Goal: Complete application form: Complete application form

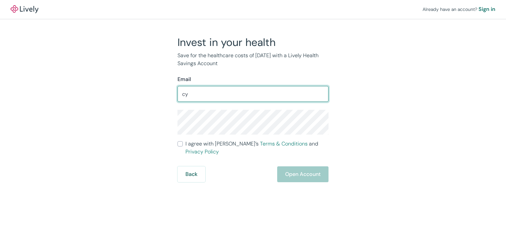
type input "[EMAIL_ADDRESS][DOMAIN_NAME]"
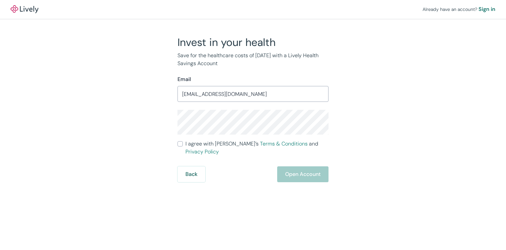
click at [181, 147] on input "I agree with Lively’s Terms & Conditions and Privacy Policy" at bounding box center [179, 143] width 5 height 5
checkbox input "true"
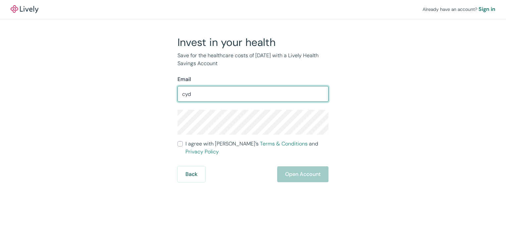
type input "[EMAIL_ADDRESS][DOMAIN_NAME]"
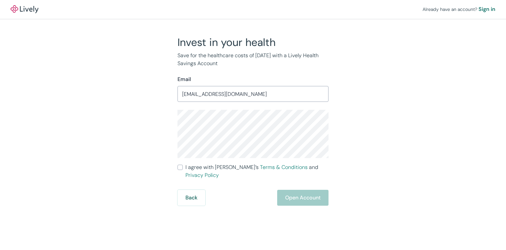
click at [182, 166] on input "I agree with Lively’s Terms & Conditions and Privacy Policy" at bounding box center [179, 167] width 5 height 5
checkbox input "true"
click at [299, 191] on button "Open Account" at bounding box center [302, 198] width 51 height 16
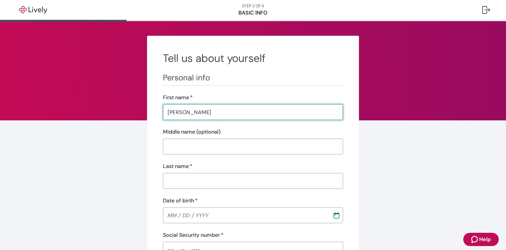
type input "Cydney"
type input "Topol"
type input "Kingery"
type input "12 / 25 / 1963"
type input "•••-•"
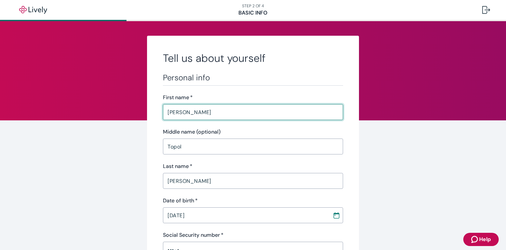
type input "•••-•"
type input "Artist"
type input "self-employed"
type input "(415) 939-5122"
type input "4120 SW 83rd Avenue"
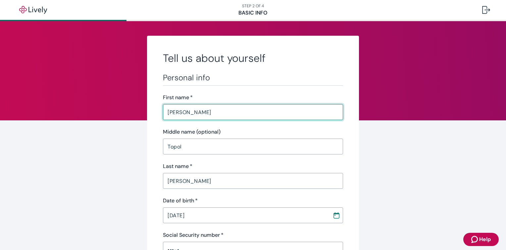
type input "Portland"
type input "OR"
type input "97225"
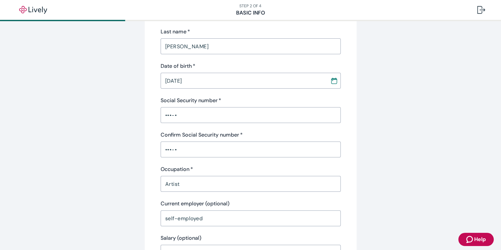
scroll to position [135, 0]
type input "Cydney"
click at [179, 118] on input "•••-•" at bounding box center [251, 114] width 180 height 13
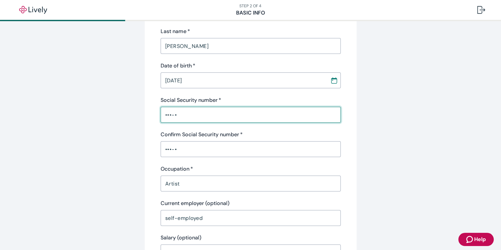
click at [187, 113] on input "•••-•" at bounding box center [251, 114] width 180 height 13
type input "•••-••-607"
type input "OR"
click at [181, 152] on input "•••-•" at bounding box center [251, 149] width 180 height 13
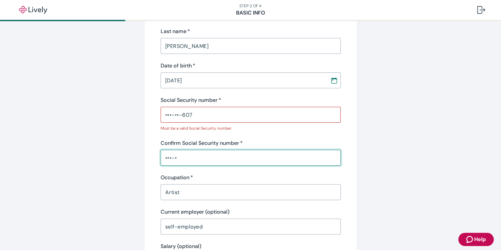
type input "•••-••-607"
type input "OR"
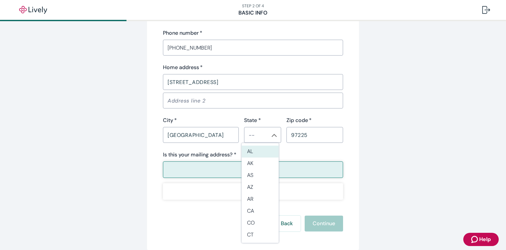
scroll to position [413, 0]
click at [262, 133] on input "State *" at bounding box center [257, 134] width 22 height 9
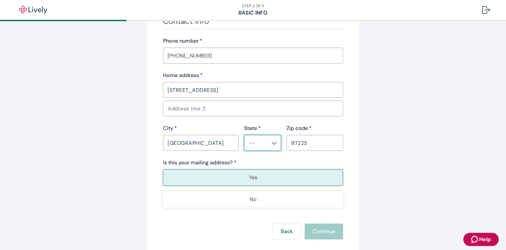
scroll to position [421, 0]
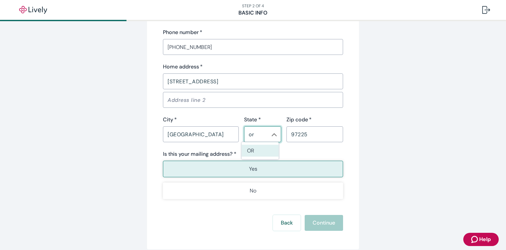
click at [261, 151] on li "OR" at bounding box center [260, 151] width 37 height 12
type input "OR"
click at [282, 165] on button "Yes" at bounding box center [253, 169] width 180 height 17
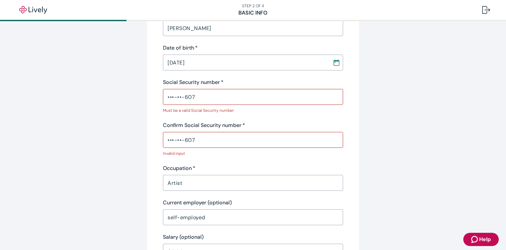
scroll to position [144, 0]
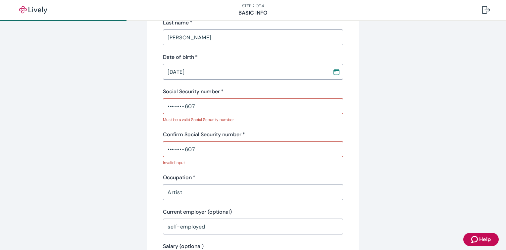
click at [206, 103] on input "•••-••-607" at bounding box center [253, 106] width 180 height 13
type input "•"
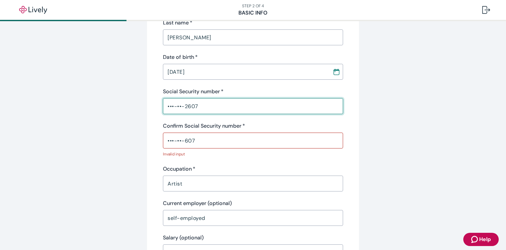
type input "•••-••-2607"
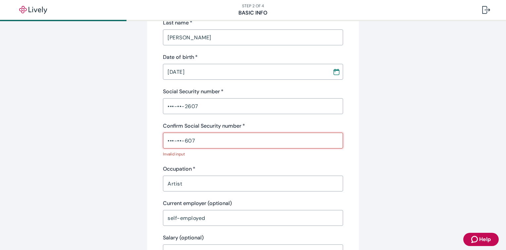
click at [197, 143] on input "•••-••-607" at bounding box center [253, 140] width 180 height 13
drag, startPoint x: 197, startPoint y: 143, endPoint x: 123, endPoint y: 152, distance: 74.0
click at [123, 152] on div "Tell us about yourself Personal info First name   * Cydney ​ Middle name (optio…" at bounding box center [253, 205] width 318 height 626
drag, startPoint x: 202, startPoint y: 140, endPoint x: 183, endPoint y: 140, distance: 19.2
click at [183, 140] on input "•••-••-6027" at bounding box center [253, 140] width 180 height 13
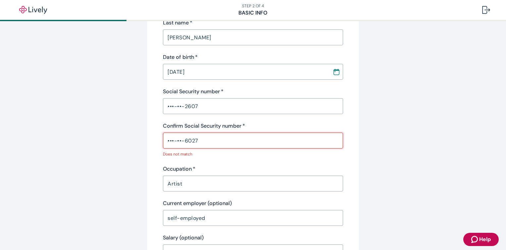
click at [197, 140] on input "•••-••-6027" at bounding box center [253, 140] width 180 height 13
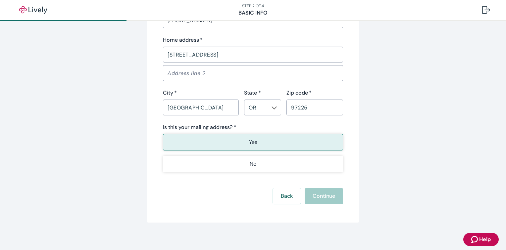
scroll to position [443, 0]
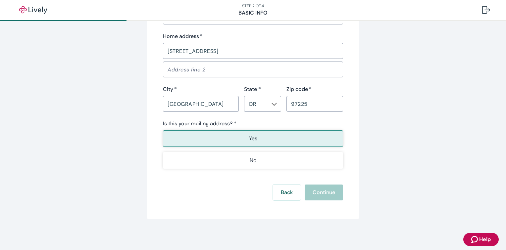
type input "•••-••-2607"
click at [249, 136] on p "Yes" at bounding box center [253, 139] width 8 height 8
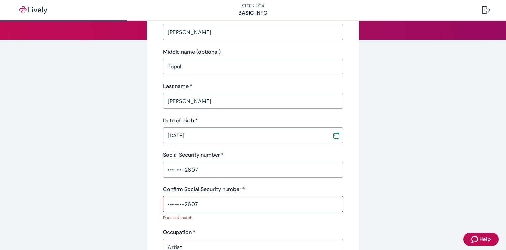
scroll to position [79, 0]
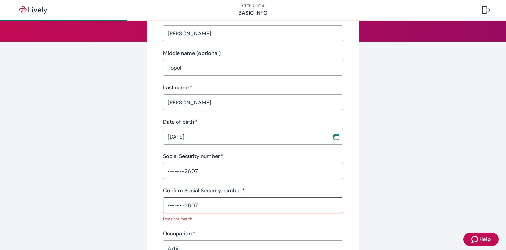
click at [217, 207] on input "•••-••-2607" at bounding box center [253, 205] width 180 height 13
drag, startPoint x: 199, startPoint y: 207, endPoint x: 150, endPoint y: 208, distance: 49.0
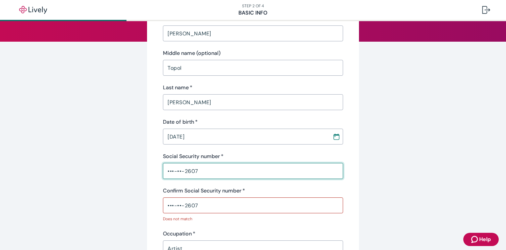
drag, startPoint x: 213, startPoint y: 169, endPoint x: 138, endPoint y: 178, distance: 75.4
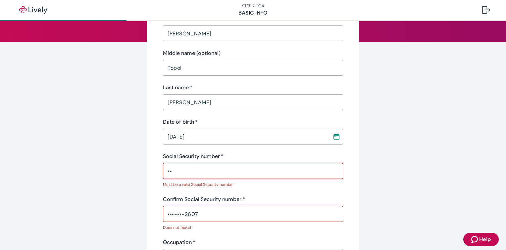
type input "•"
type input "•••-••-2607"
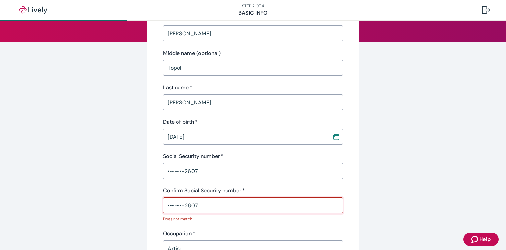
drag, startPoint x: 199, startPoint y: 207, endPoint x: 143, endPoint y: 210, distance: 56.4
type input "•••-••-2607"
click at [206, 209] on input "•••-••-2607" at bounding box center [253, 205] width 180 height 13
click at [218, 172] on input "•••-••-2607" at bounding box center [253, 171] width 180 height 13
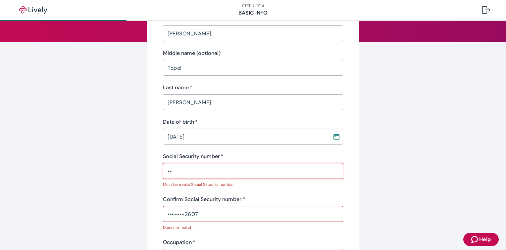
type input "•"
type input "•••-••-2607"
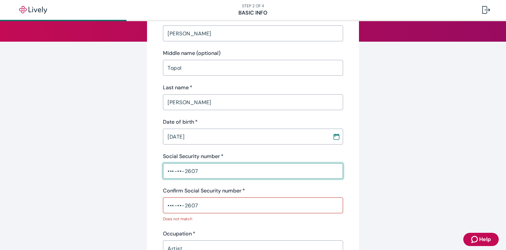
click at [206, 213] on div "•••-••-2607 ​" at bounding box center [253, 206] width 180 height 16
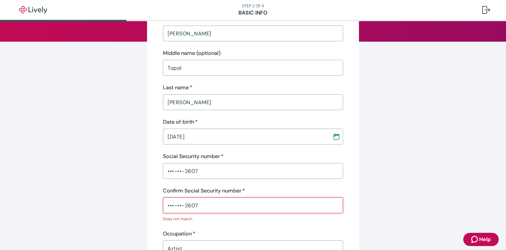
drag, startPoint x: 205, startPoint y: 203, endPoint x: 152, endPoint y: 215, distance: 54.7
type input "•"
type input "•••-••-2607"
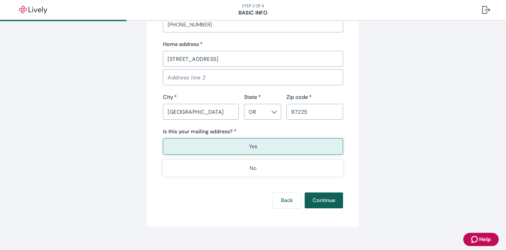
scroll to position [426, 0]
click at [317, 200] on button "Continue" at bounding box center [324, 201] width 38 height 16
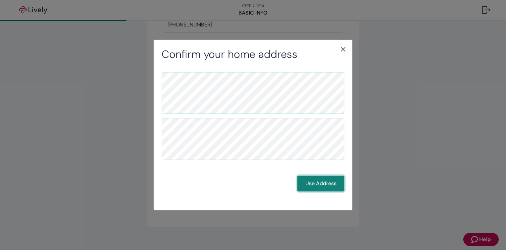
click at [318, 180] on button "Use Address" at bounding box center [320, 184] width 47 height 16
click at [318, 182] on button "Use Address" at bounding box center [320, 184] width 47 height 16
click at [308, 190] on button "Use Address" at bounding box center [320, 184] width 47 height 16
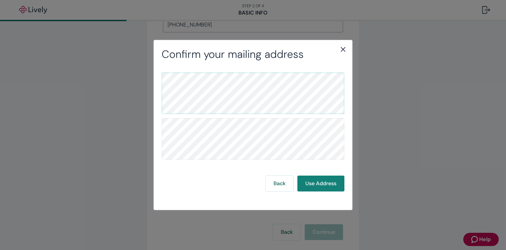
click at [344, 47] on icon "close" at bounding box center [343, 49] width 8 height 8
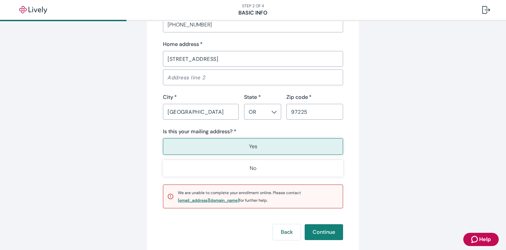
click at [178, 200] on div "support@livelyme.com" at bounding box center [208, 201] width 61 height 4
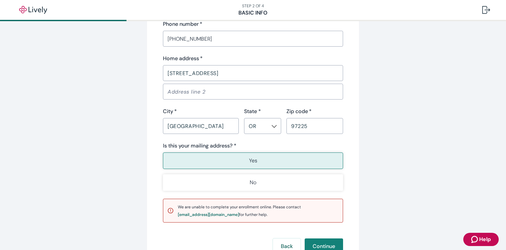
scroll to position [466, 0]
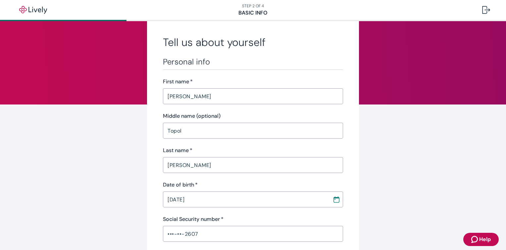
scroll to position [0, 0]
